Goal: Find specific page/section: Find specific page/section

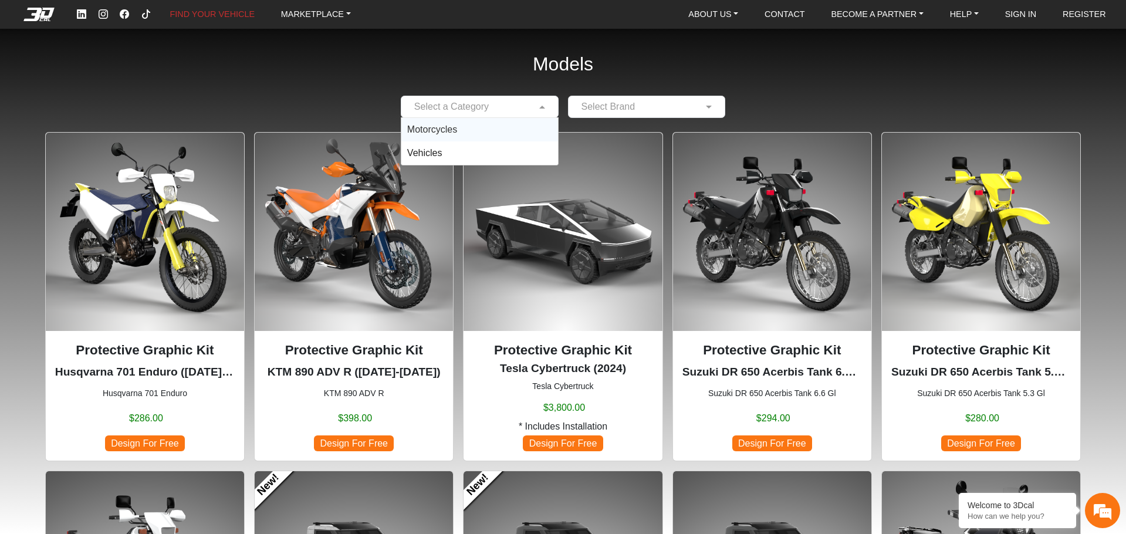
click at [522, 100] on input "text" at bounding box center [467, 107] width 121 height 14
click at [498, 126] on div "Motorcycles" at bounding box center [479, 129] width 157 height 23
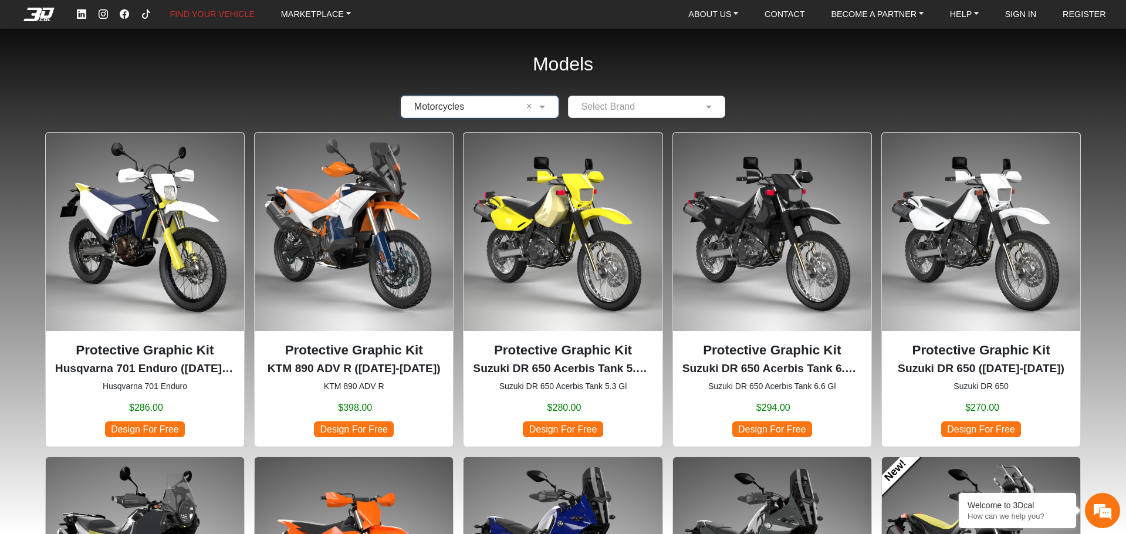
click at [38, 11] on em at bounding box center [38, 14] width 47 height 13
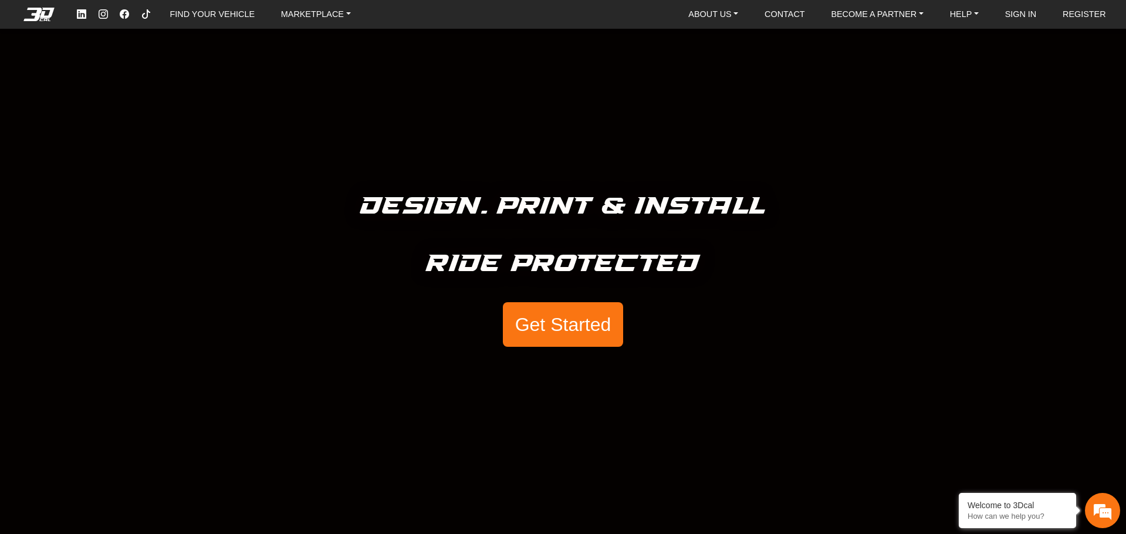
click at [494, 178] on div "Design. Print & Install Ride Protected Get Started" at bounding box center [563, 267] width 1126 height 534
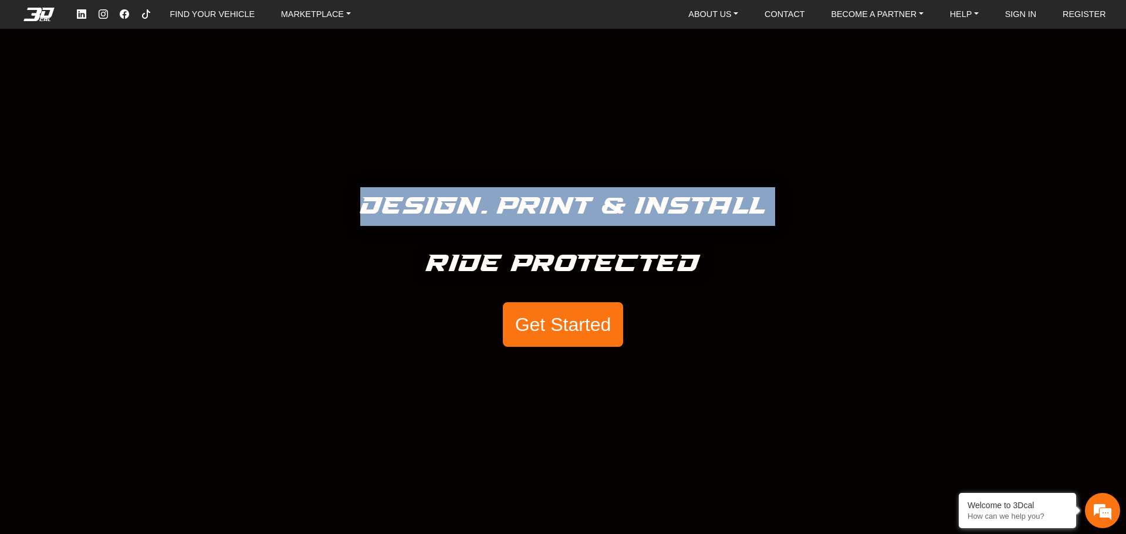
click at [494, 178] on div "Design. Print & Install Ride Protected Get Started" at bounding box center [563, 267] width 1126 height 534
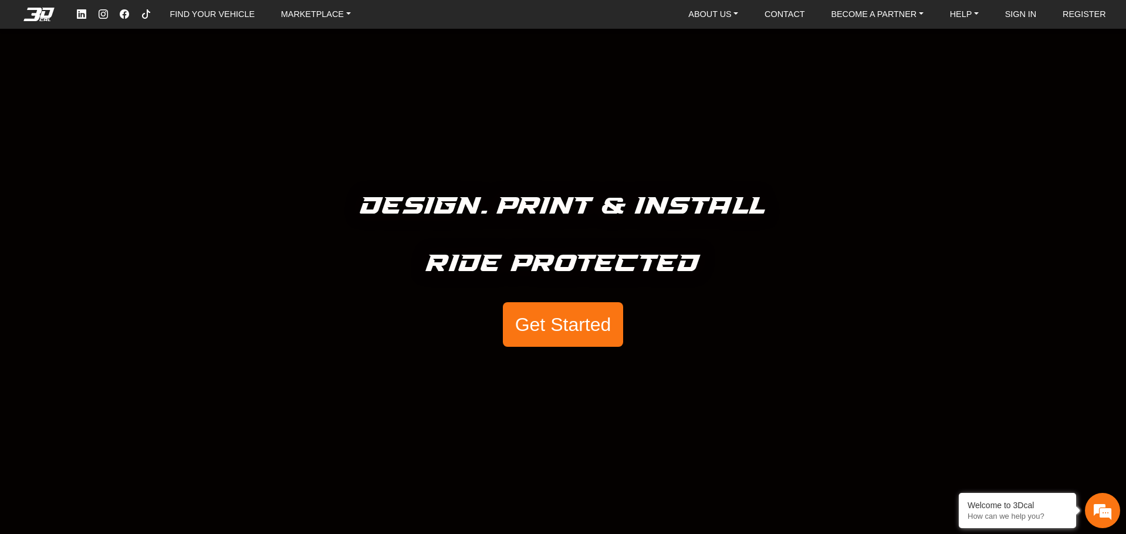
click at [586, 238] on div "Design. Print & Install Ride Protected Get Started" at bounding box center [563, 267] width 1126 height 534
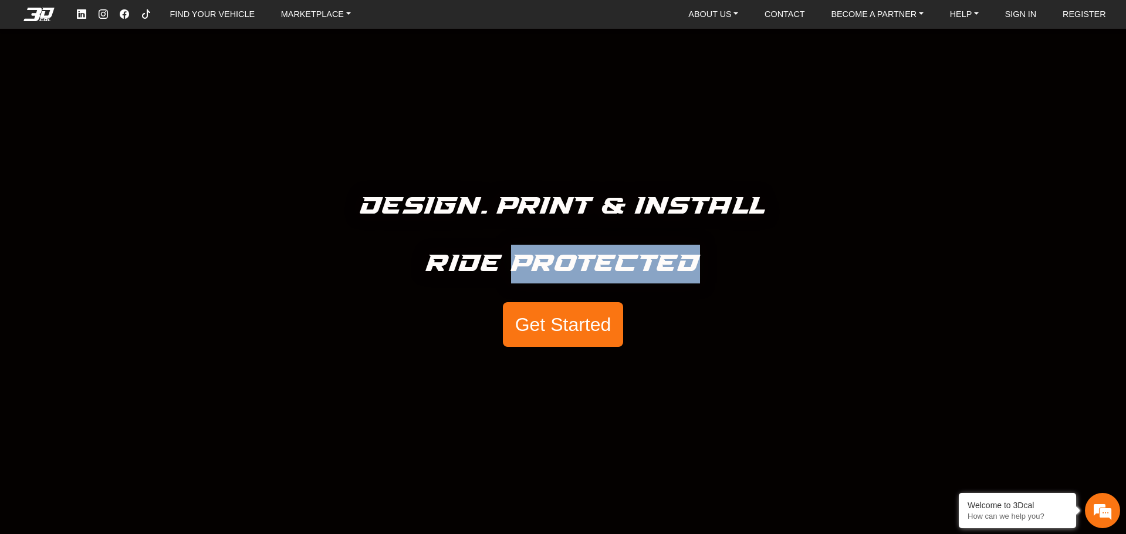
click at [586, 238] on div "Design. Print & Install Ride Protected Get Started" at bounding box center [563, 267] width 1126 height 534
click at [602, 270] on h5 "Ride Protected" at bounding box center [563, 264] width 274 height 39
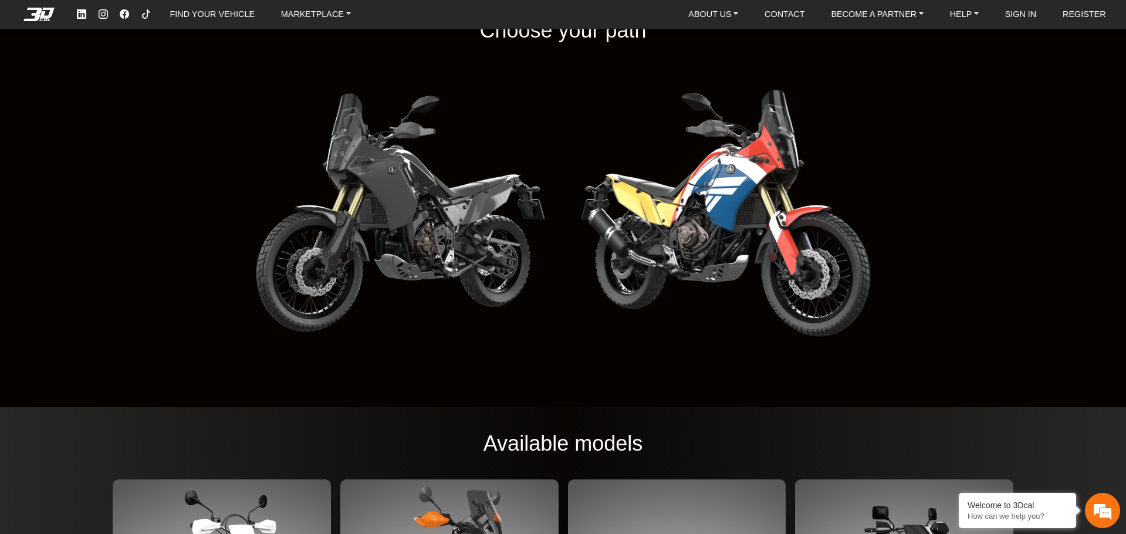
scroll to position [1702, 0]
